Goal: Information Seeking & Learning: Learn about a topic

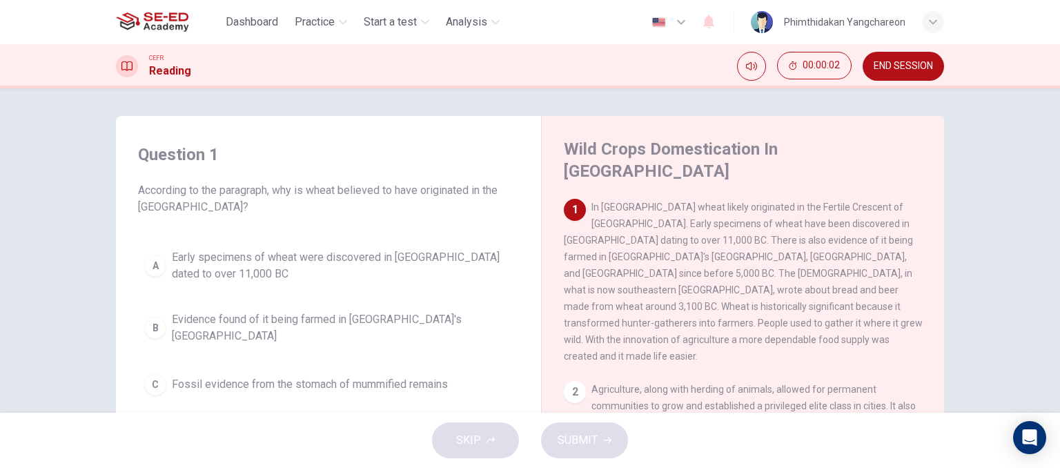
drag, startPoint x: 640, startPoint y: 187, endPoint x: 665, endPoint y: 206, distance: 31.1
click at [665, 206] on span "In [GEOGRAPHIC_DATA] wheat likely originated in the Fertile Crescent of [GEOGRA…" at bounding box center [743, 282] width 359 height 160
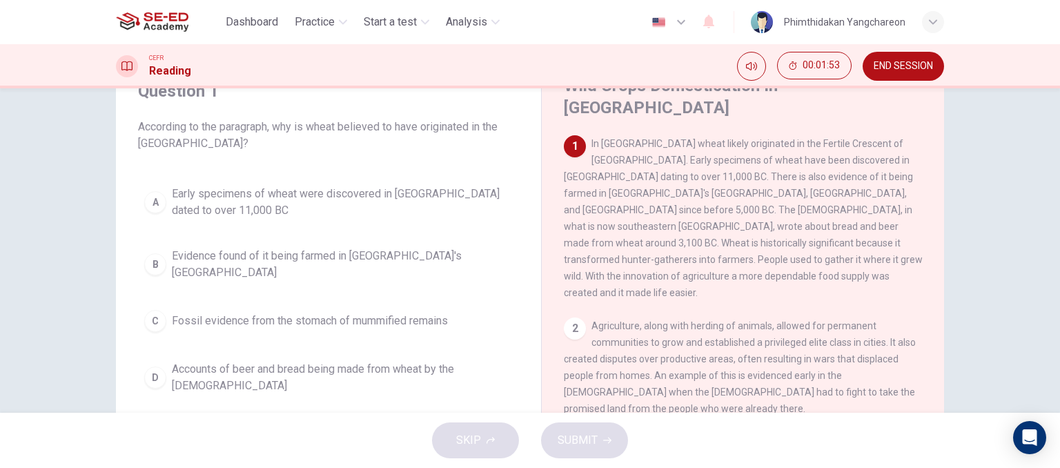
scroll to position [69, 0]
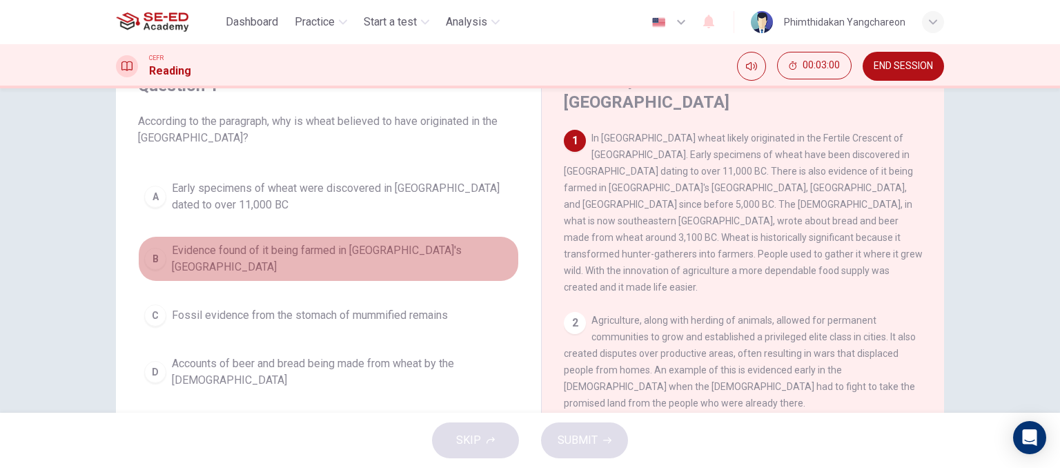
click at [155, 249] on div "B" at bounding box center [155, 259] width 22 height 22
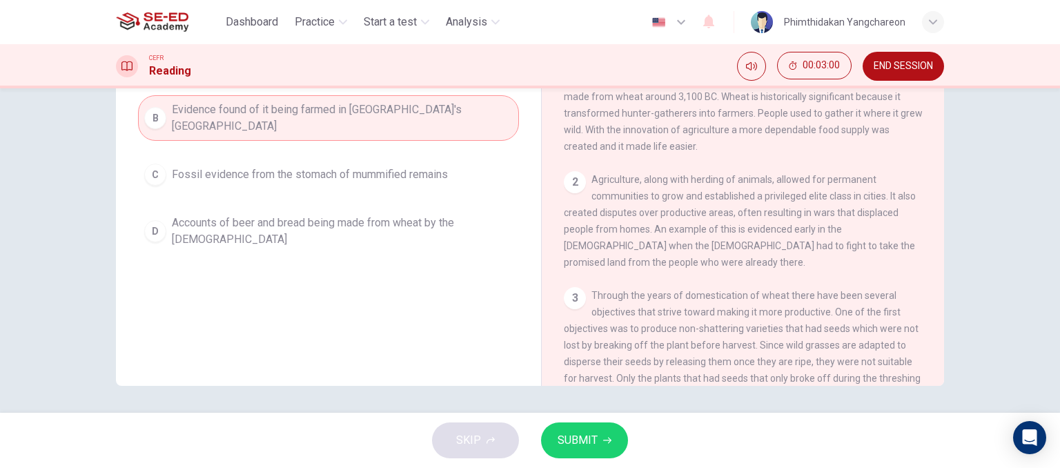
scroll to position [211, 0]
click at [572, 440] on span "SUBMIT" at bounding box center [578, 440] width 40 height 19
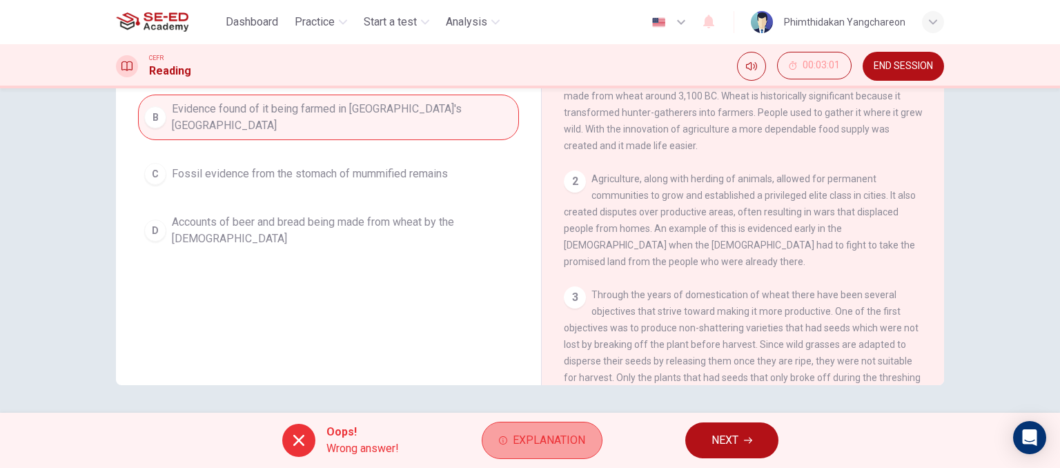
click at [542, 434] on span "Explanation" at bounding box center [549, 440] width 72 height 19
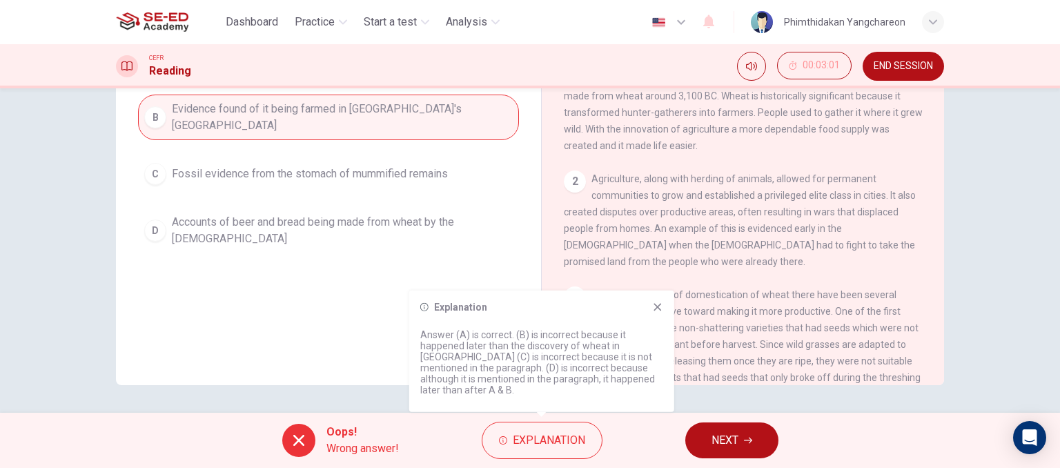
click at [655, 311] on icon at bounding box center [658, 307] width 8 height 8
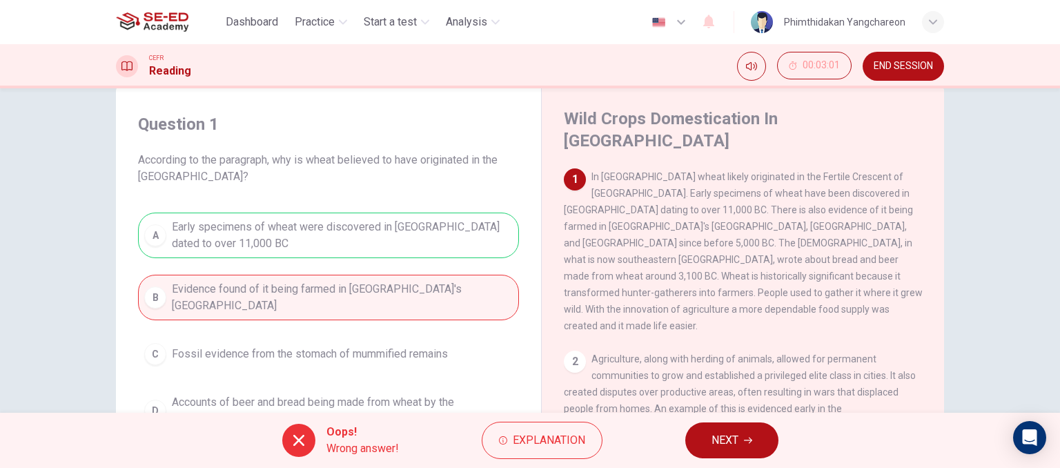
scroll to position [0, 0]
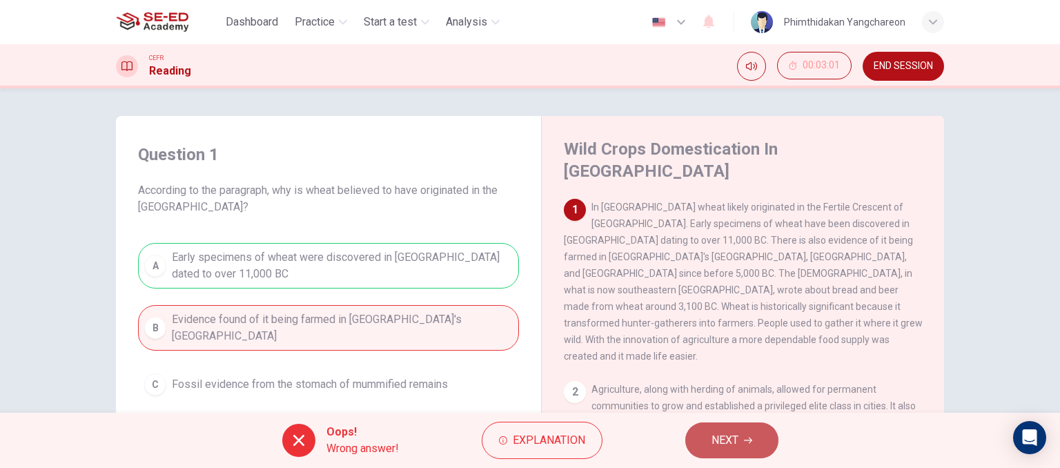
click at [727, 434] on span "NEXT" at bounding box center [725, 440] width 27 height 19
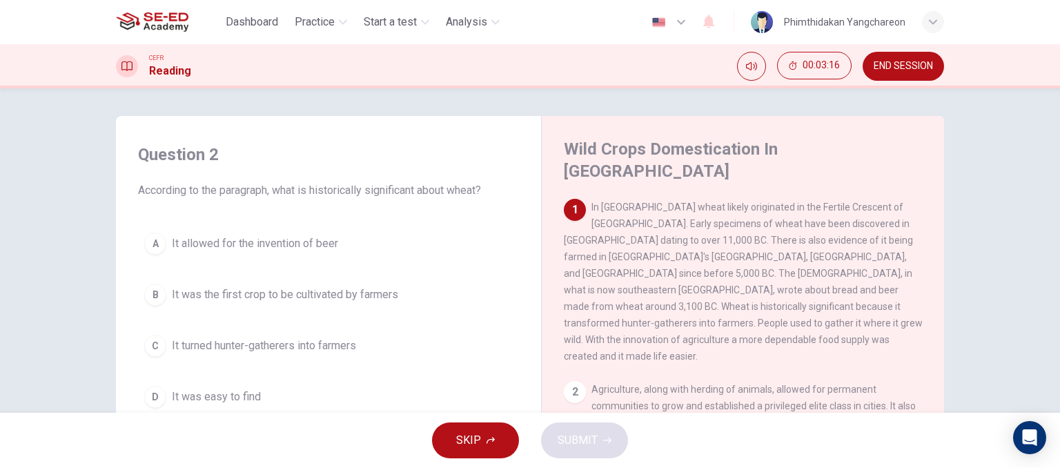
click at [240, 296] on span "It was the first crop to be cultivated by farmers" at bounding box center [285, 295] width 226 height 17
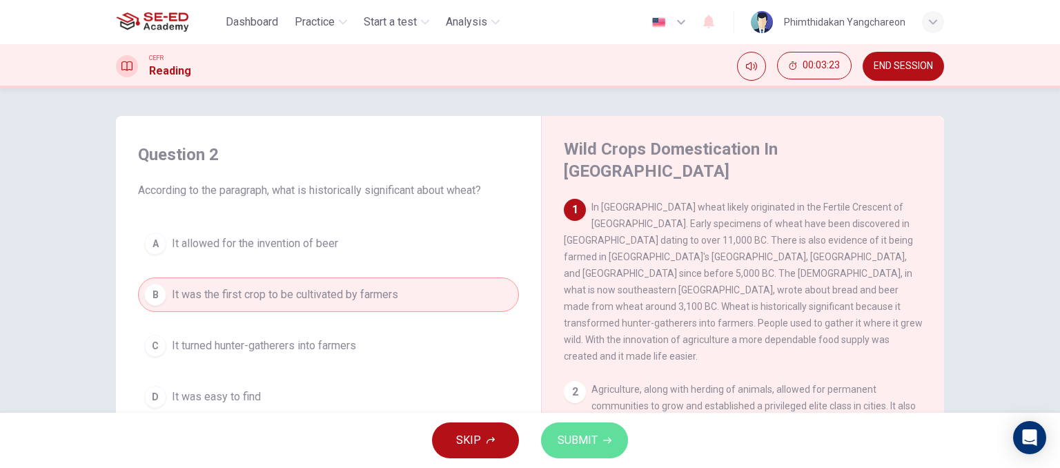
click at [566, 423] on button "SUBMIT" at bounding box center [584, 441] width 87 height 36
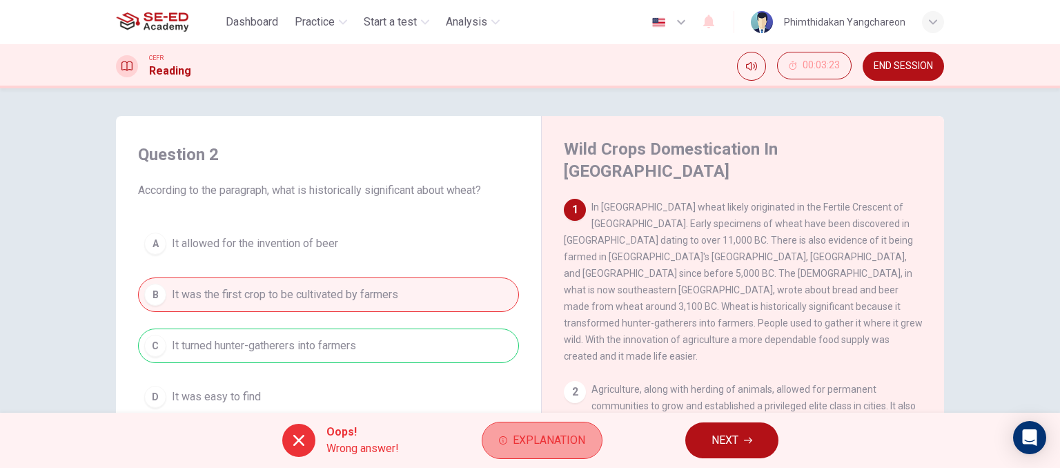
click at [530, 440] on span "Explanation" at bounding box center [549, 440] width 72 height 19
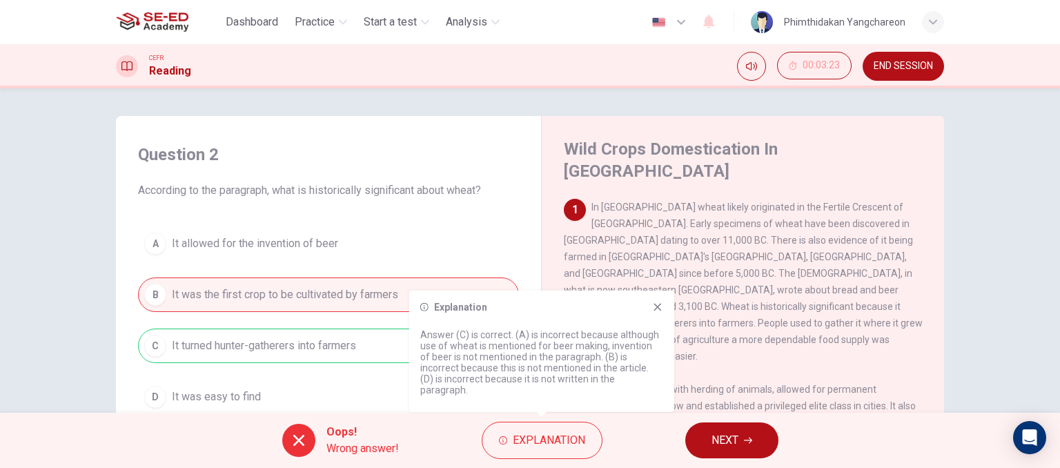
click at [661, 313] on icon at bounding box center [657, 307] width 11 height 11
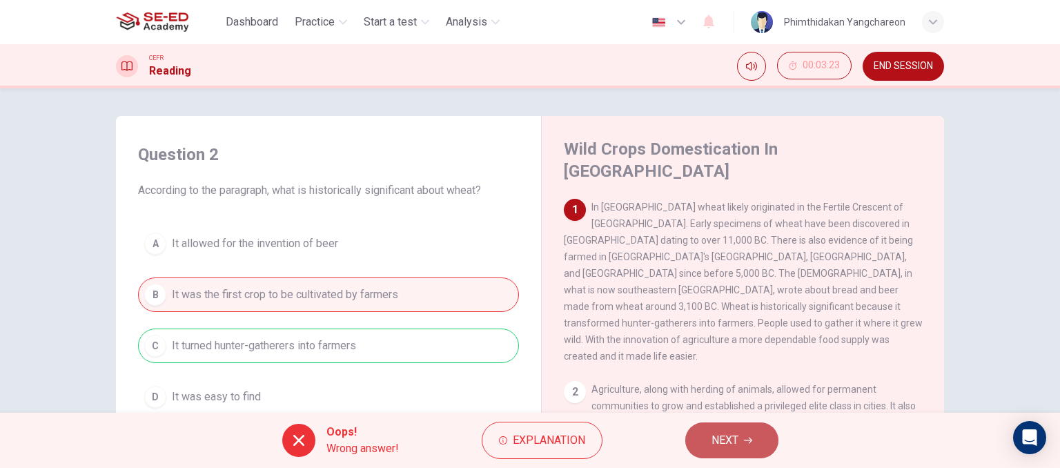
click at [734, 434] on span "NEXT" at bounding box center [725, 440] width 27 height 19
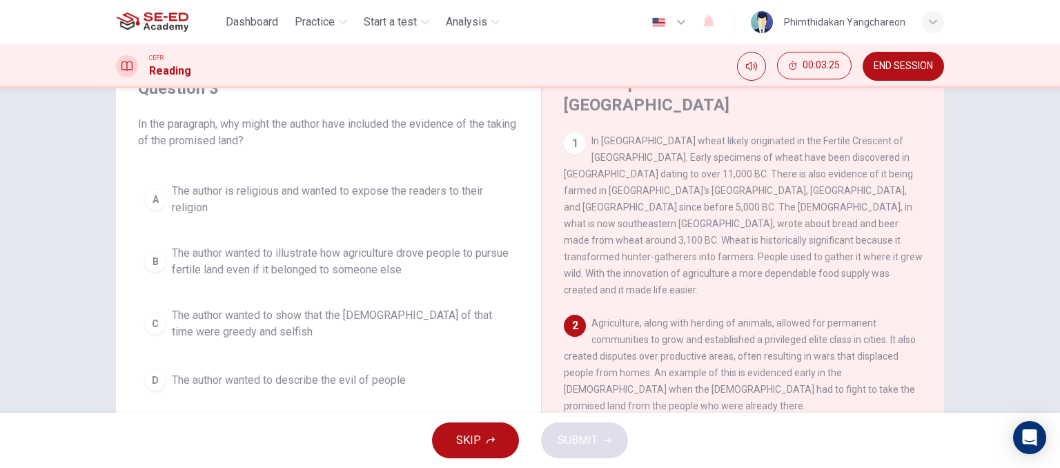
scroll to position [69, 0]
drag, startPoint x: 493, startPoint y: 242, endPoint x: 479, endPoint y: 302, distance: 61.0
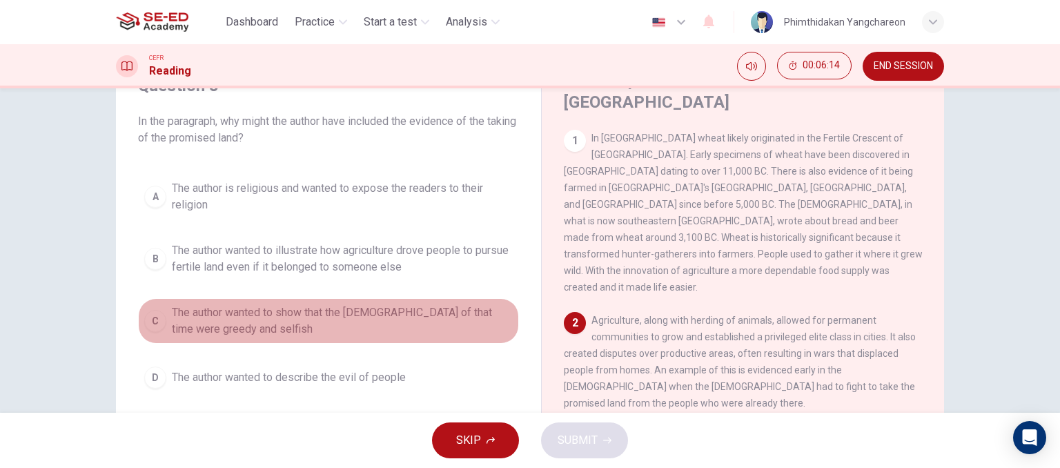
drag, startPoint x: 478, startPoint y: 315, endPoint x: 460, endPoint y: 347, distance: 37.1
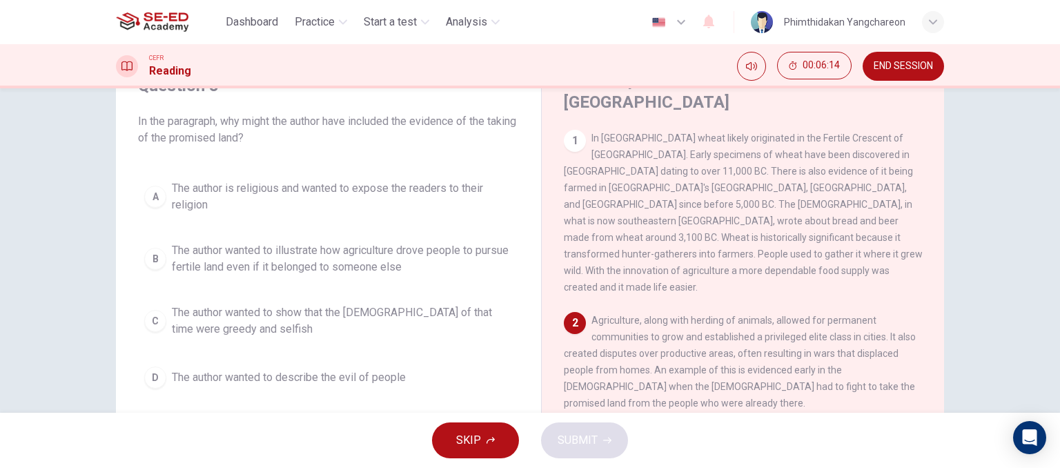
drag, startPoint x: 448, startPoint y: 372, endPoint x: 441, endPoint y: 385, distance: 14.2
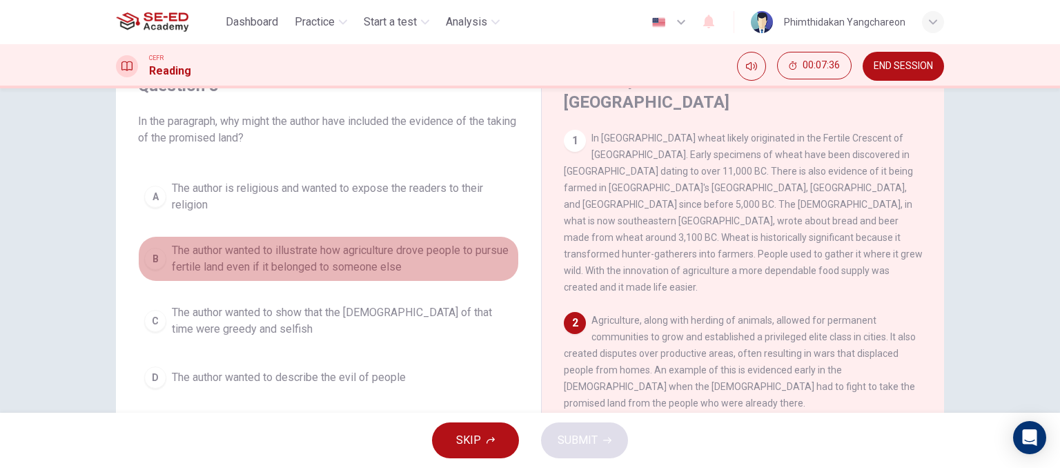
click at [159, 258] on div "B" at bounding box center [155, 259] width 22 height 22
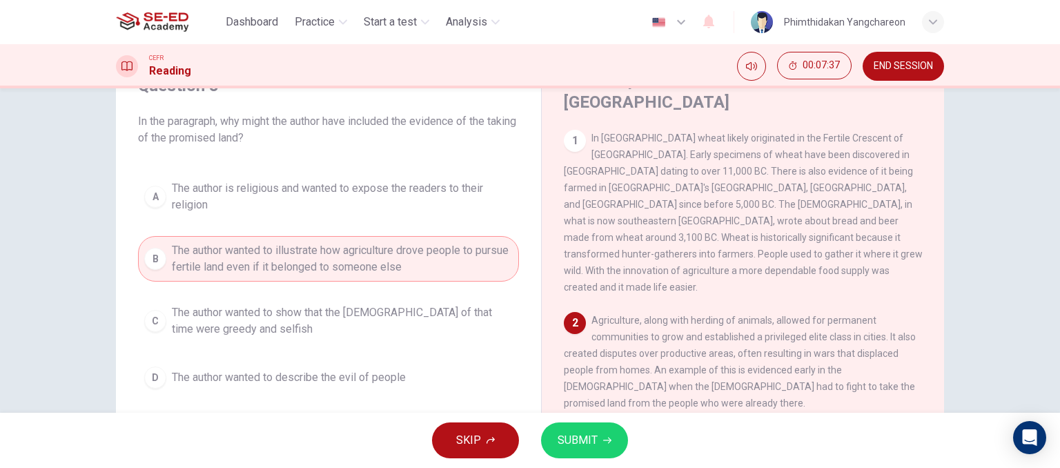
click at [610, 444] on icon "button" at bounding box center [607, 440] width 8 height 8
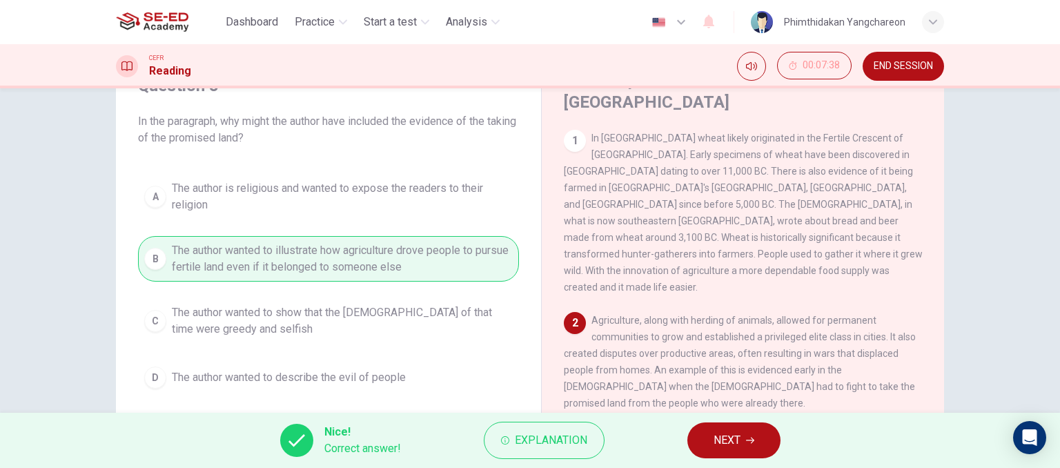
click at [736, 443] on span "NEXT" at bounding box center [727, 440] width 27 height 19
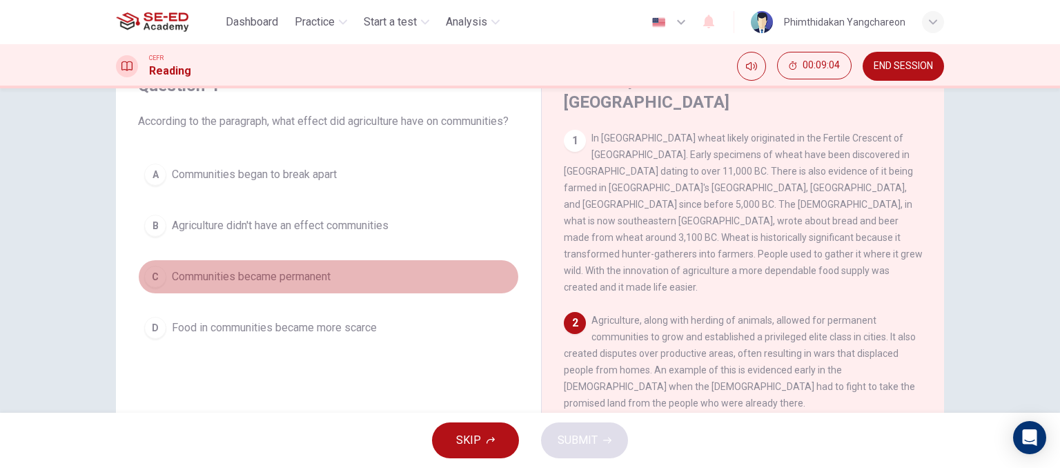
click at [255, 264] on button "C Communities became permanent" at bounding box center [328, 277] width 381 height 35
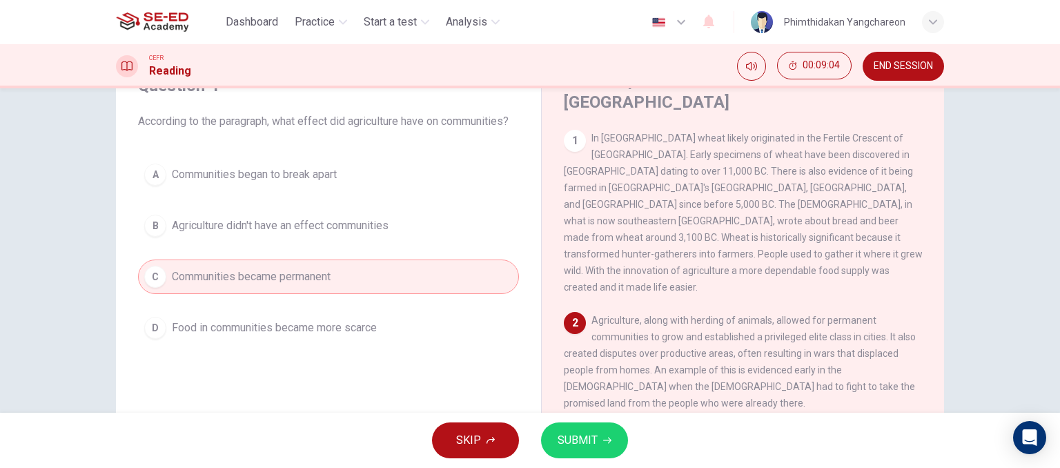
click at [603, 450] on button "SUBMIT" at bounding box center [584, 441] width 87 height 36
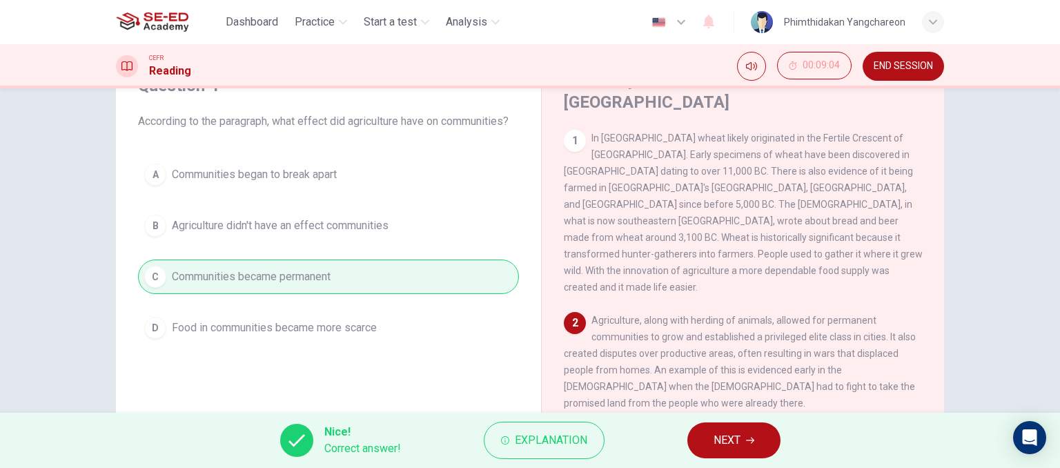
click at [717, 440] on span "NEXT" at bounding box center [727, 440] width 27 height 19
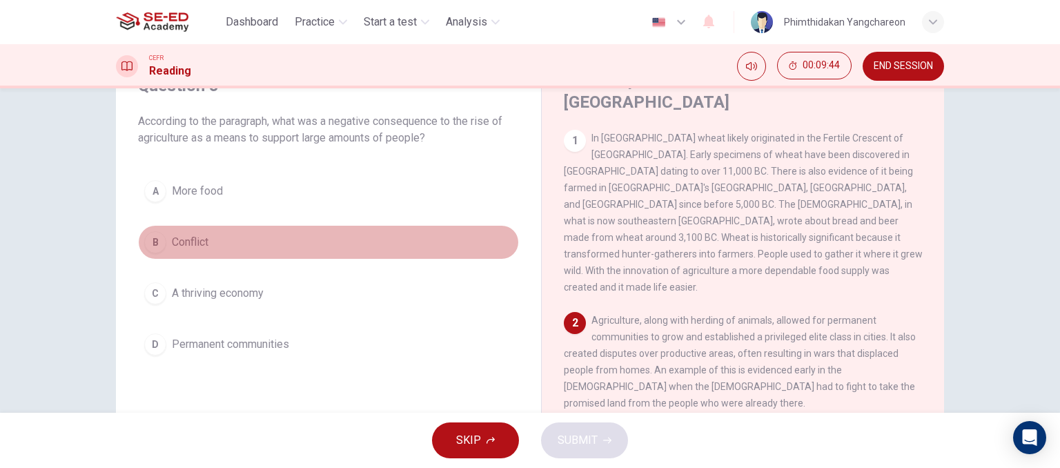
click at [182, 234] on span "Conflict" at bounding box center [190, 242] width 37 height 17
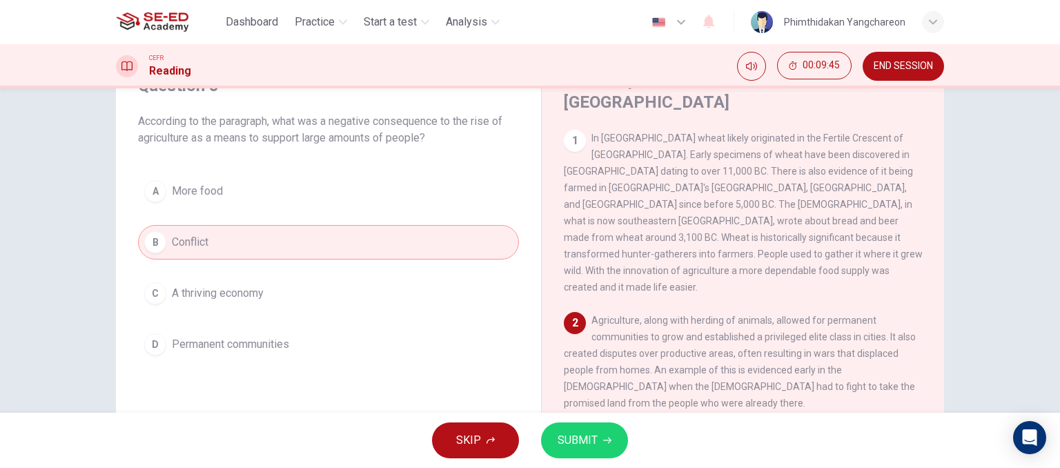
click at [584, 453] on button "SUBMIT" at bounding box center [584, 441] width 87 height 36
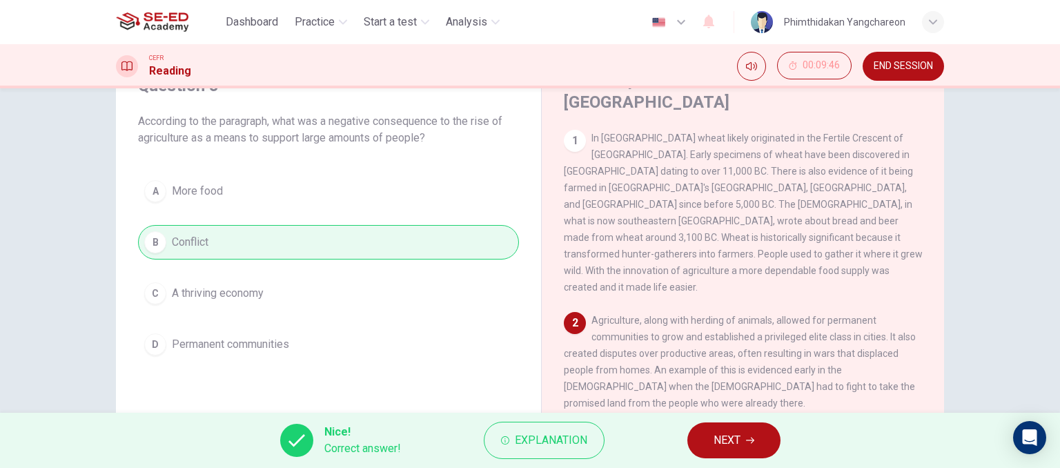
click at [751, 447] on button "NEXT" at bounding box center [734, 441] width 93 height 36
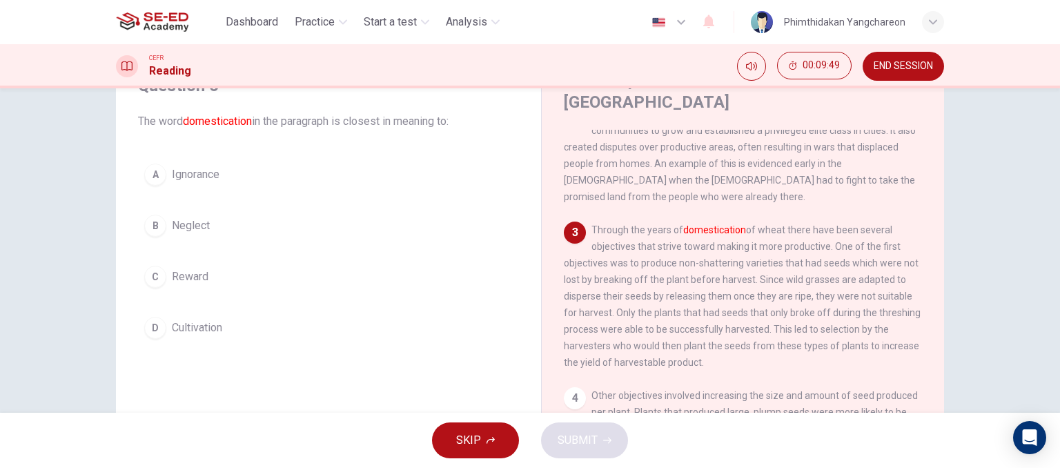
scroll to position [207, 0]
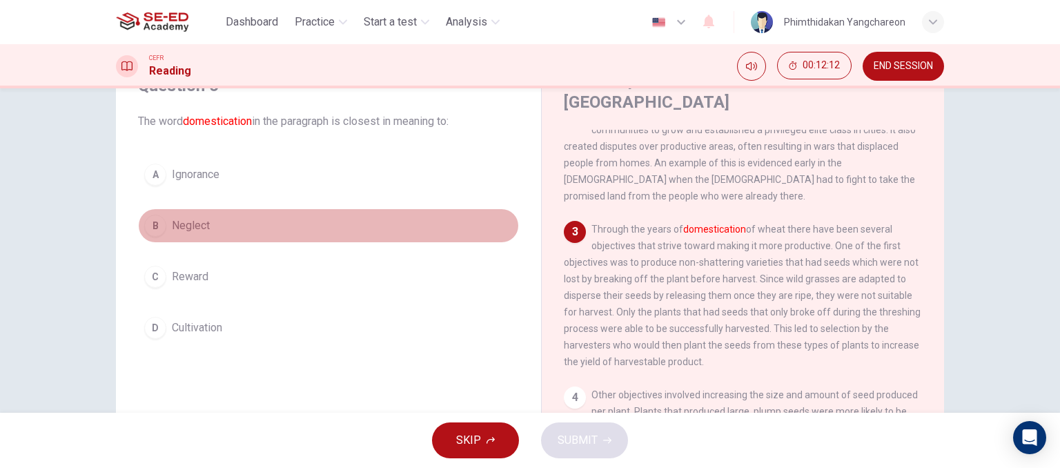
click at [200, 230] on span "Neglect" at bounding box center [191, 225] width 38 height 17
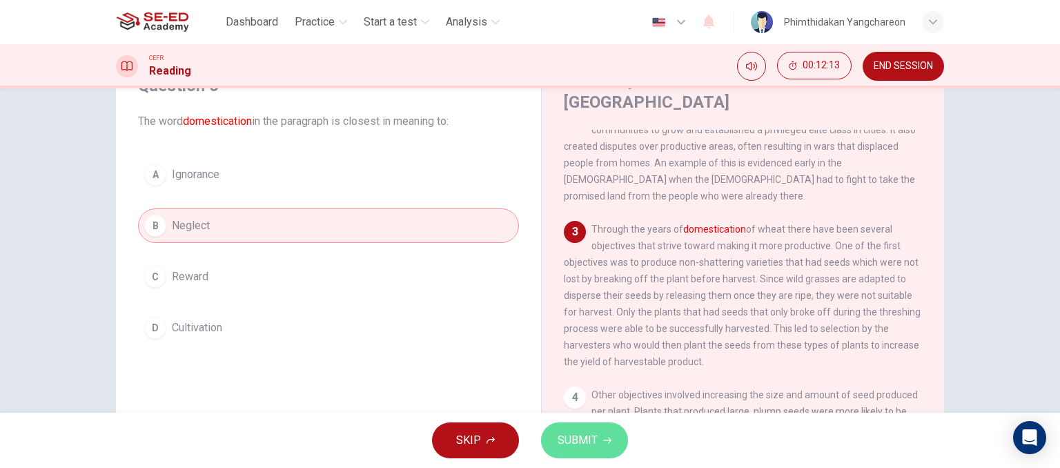
click at [597, 448] on button "SUBMIT" at bounding box center [584, 441] width 87 height 36
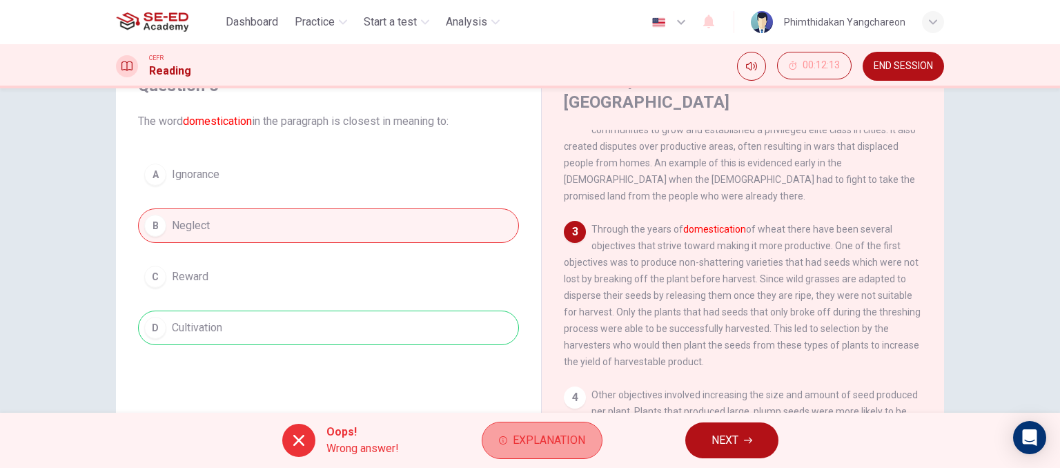
click at [514, 437] on span "Explanation" at bounding box center [549, 440] width 72 height 19
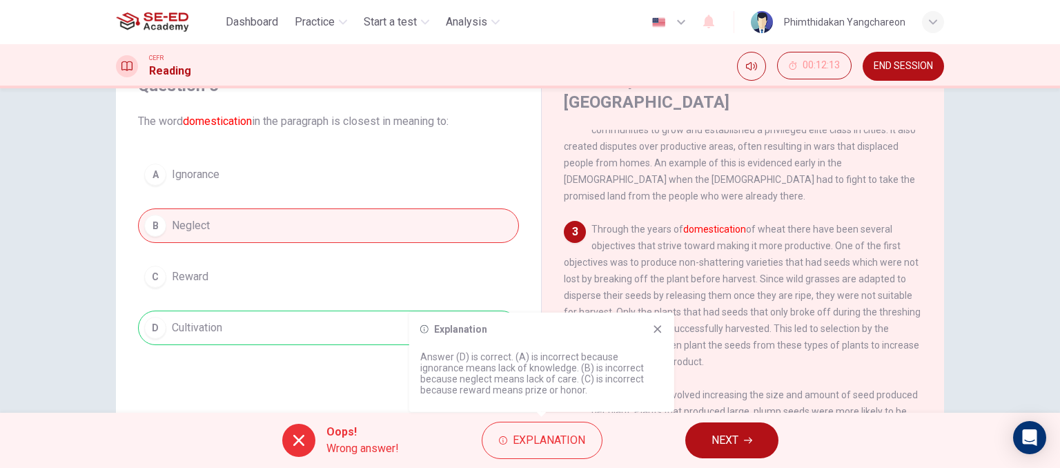
click at [660, 332] on icon at bounding box center [657, 329] width 11 height 11
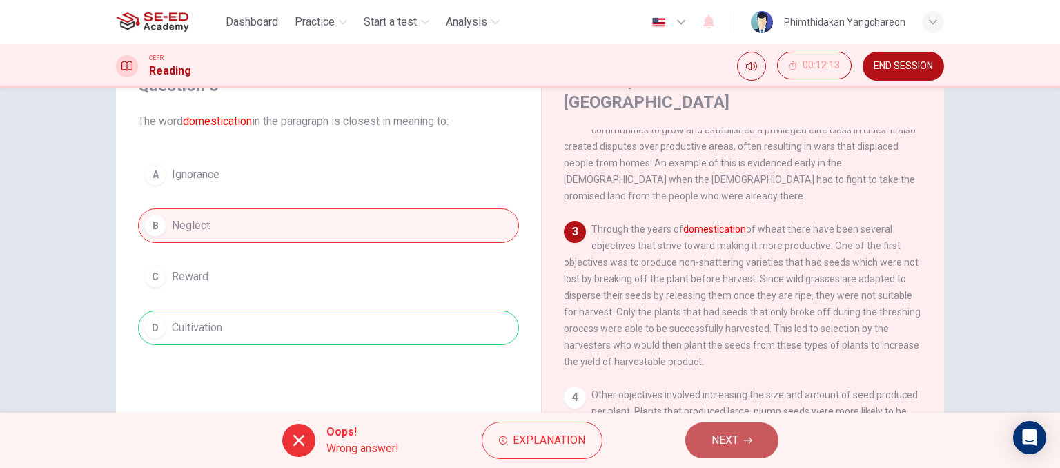
click at [735, 432] on span "NEXT" at bounding box center [725, 440] width 27 height 19
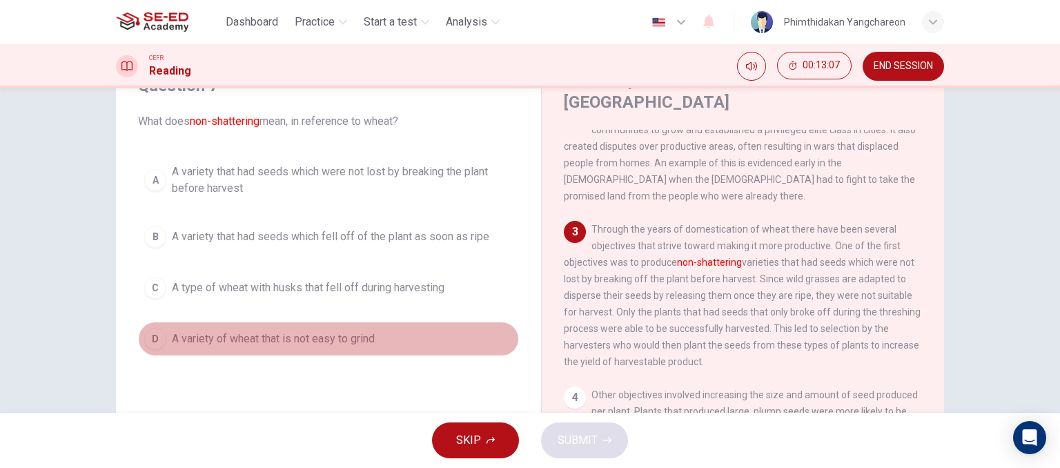
click at [300, 327] on button "D A variety of wheat that is not easy to grind" at bounding box center [328, 339] width 381 height 35
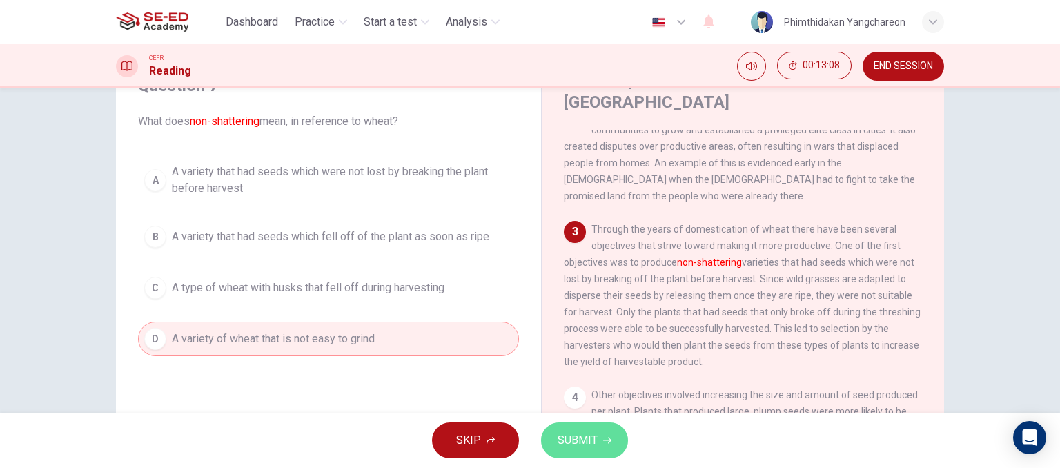
click at [571, 449] on span "SUBMIT" at bounding box center [578, 440] width 40 height 19
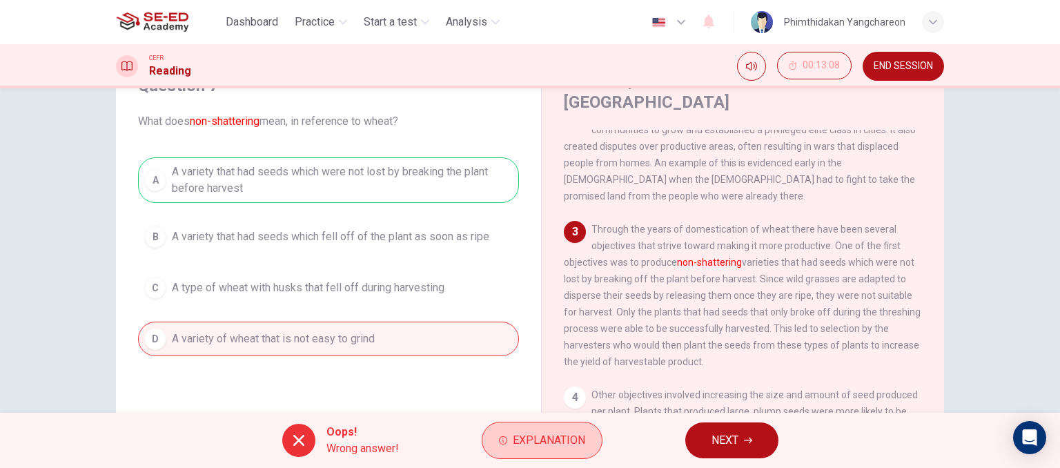
click at [529, 441] on span "Explanation" at bounding box center [549, 440] width 72 height 19
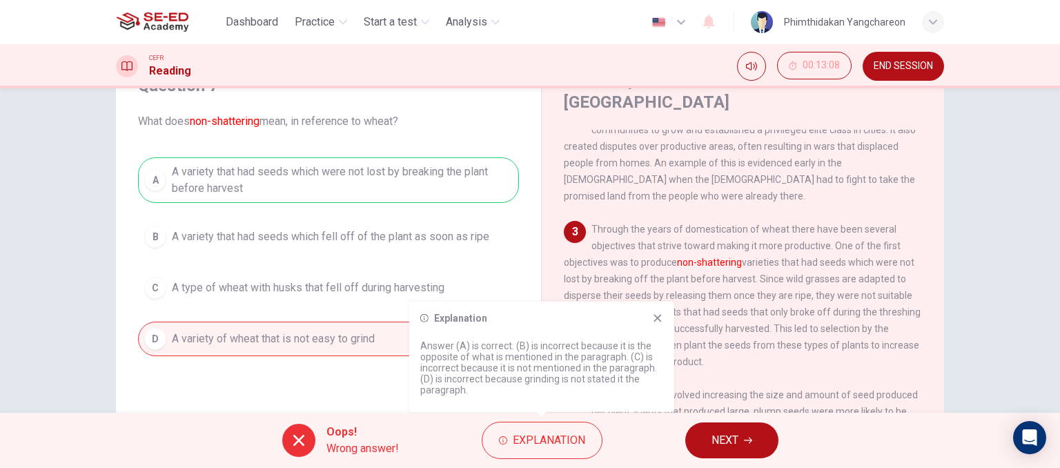
click at [661, 320] on icon at bounding box center [658, 318] width 8 height 8
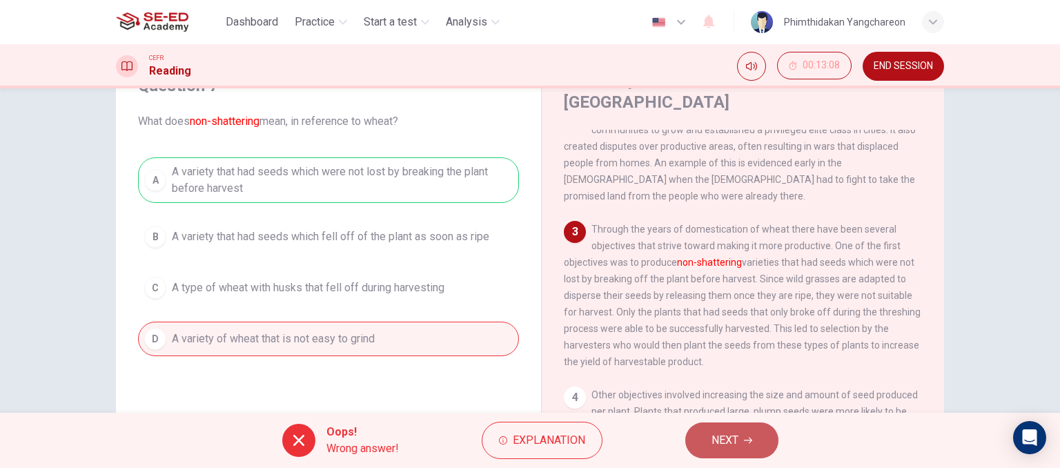
click at [704, 432] on button "NEXT" at bounding box center [732, 441] width 93 height 36
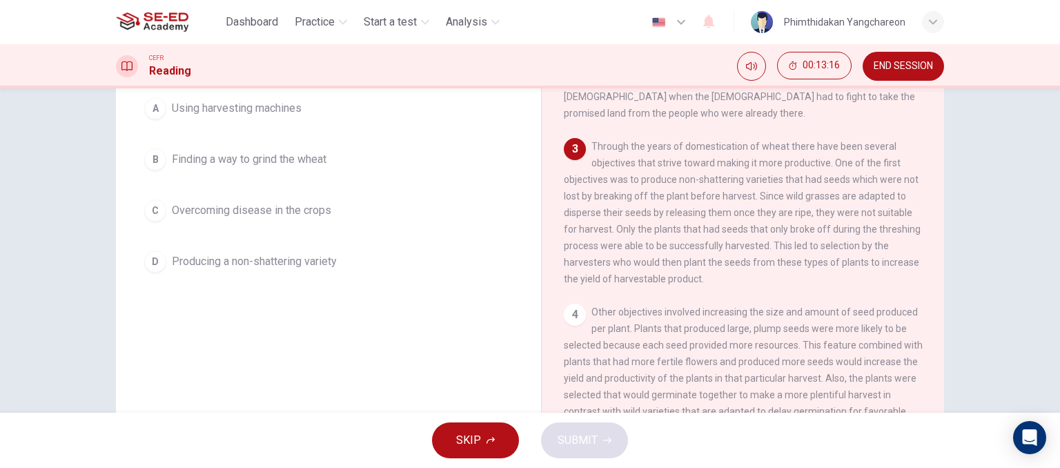
scroll to position [211, 0]
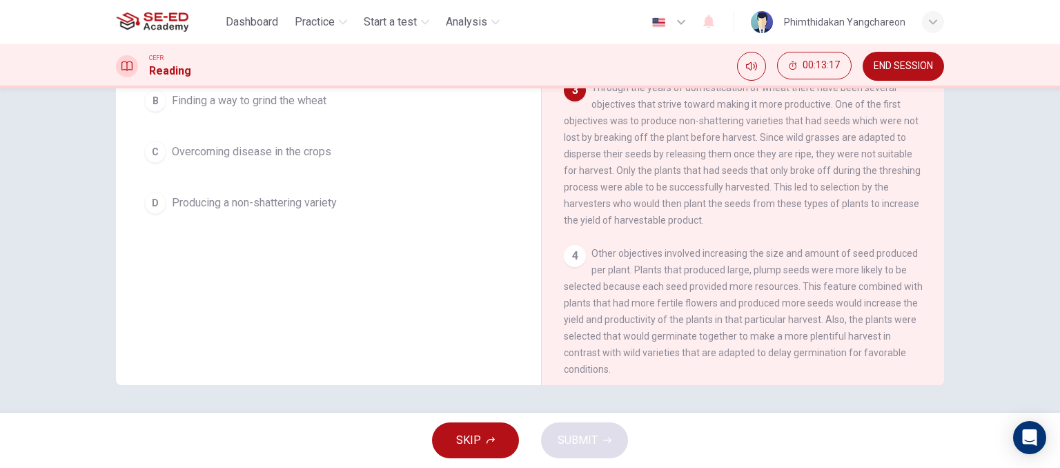
click at [909, 70] on span "END SESSION" at bounding box center [903, 66] width 59 height 11
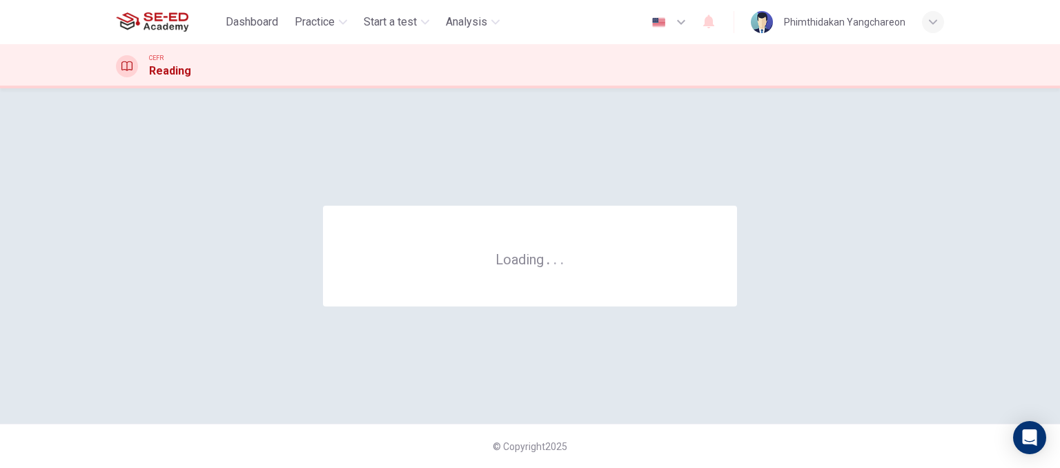
scroll to position [0, 0]
